Goal: Transaction & Acquisition: Purchase product/service

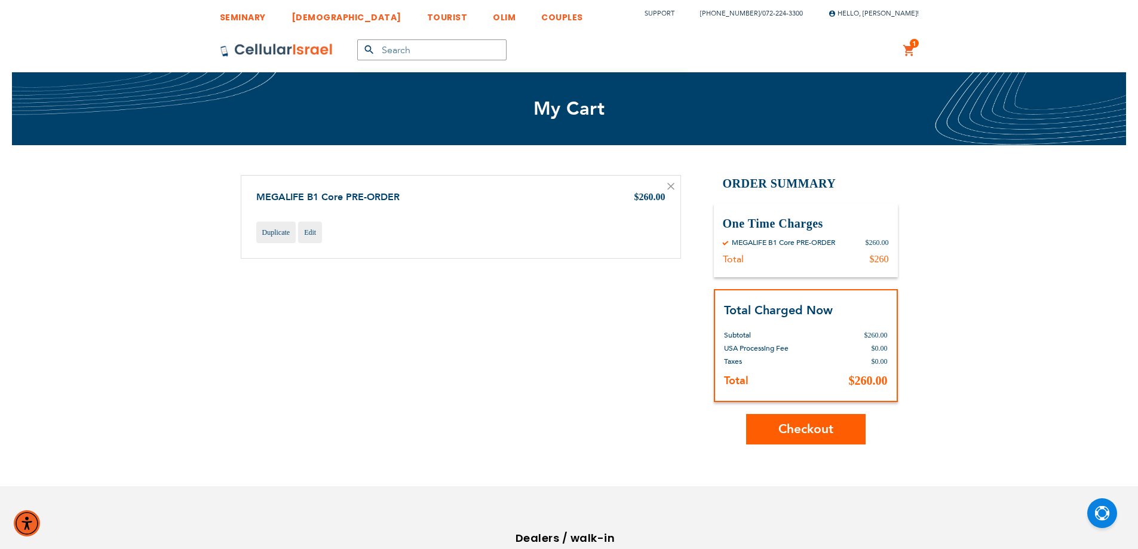
click at [672, 188] on icon at bounding box center [671, 186] width 6 height 6
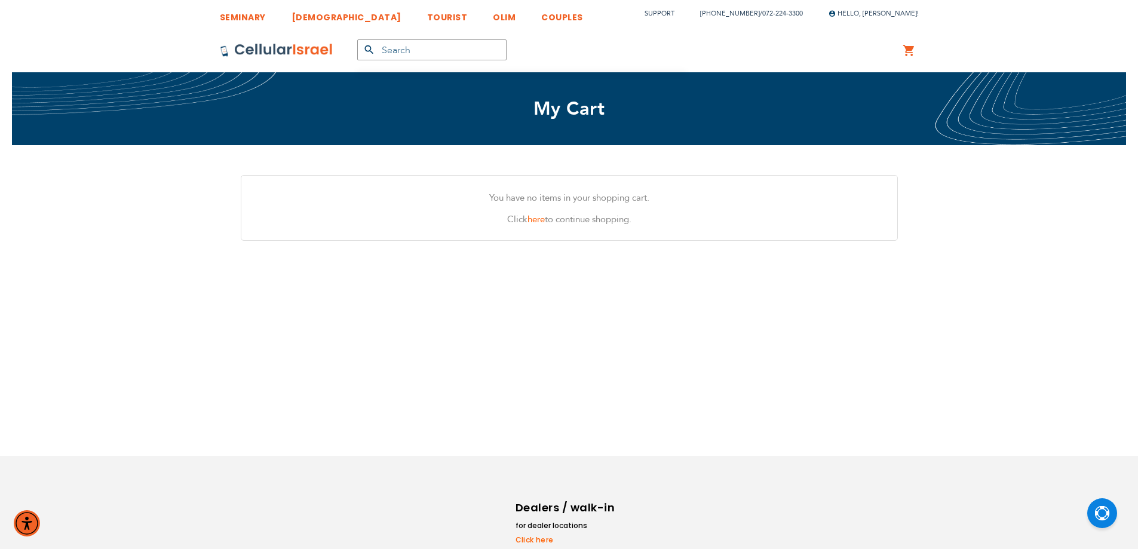
click at [266, 50] on img at bounding box center [276, 50] width 113 height 14
